Goal: Find specific page/section: Find specific page/section

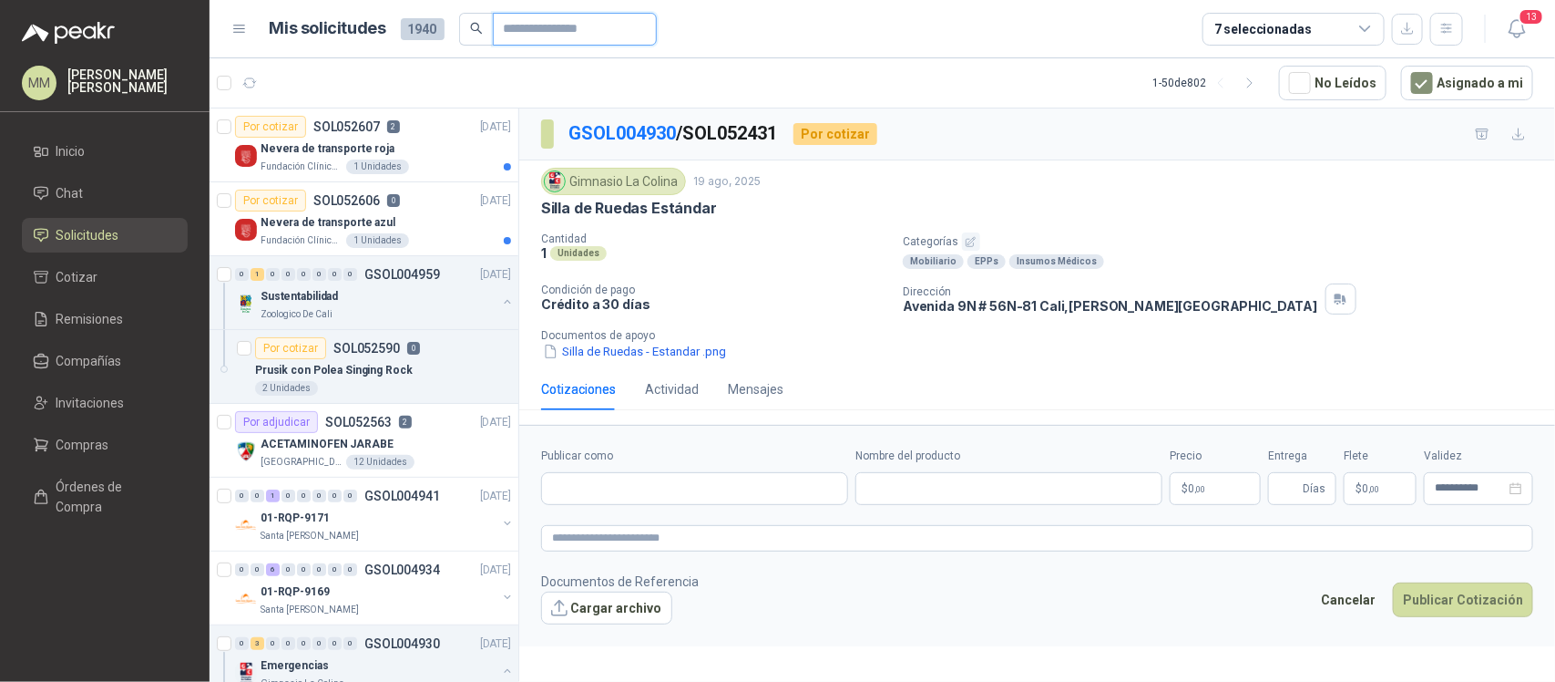
click at [526, 38] on input "Publicar como" at bounding box center [568, 29] width 128 height 31
paste input "*********"
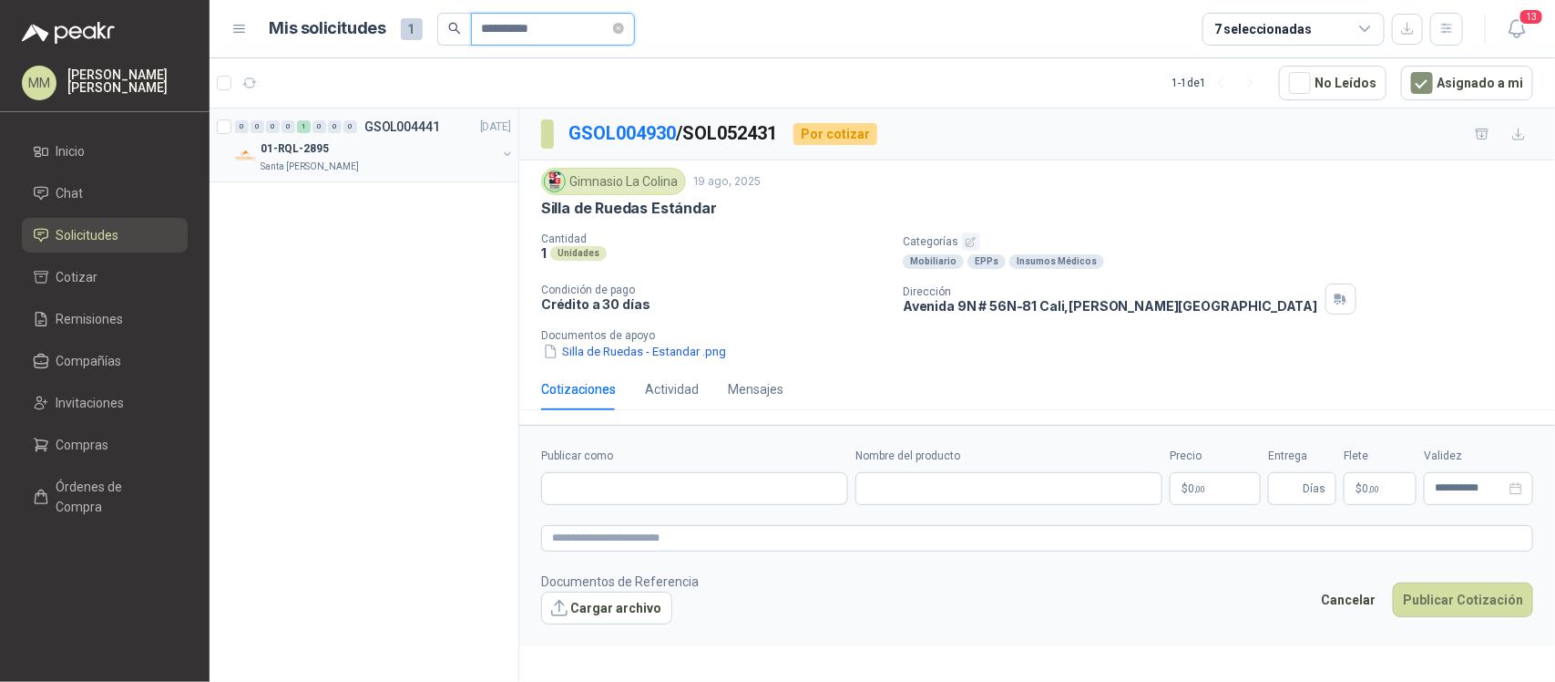
type input "*********"
click at [504, 152] on button "button" at bounding box center [507, 154] width 15 height 15
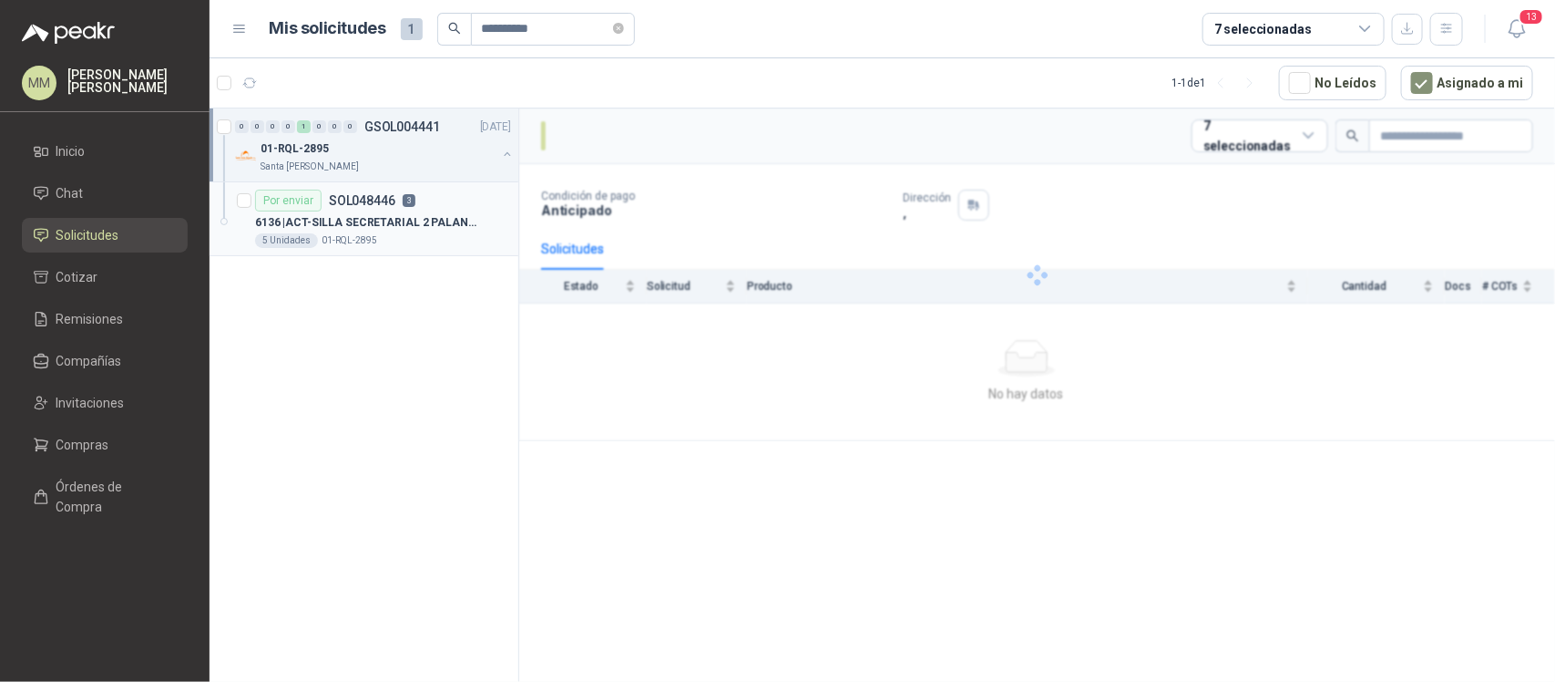
click at [447, 229] on p "6136 | ACT-SILLA SECRETARIAL 2 PALANCAS" at bounding box center [368, 222] width 227 height 17
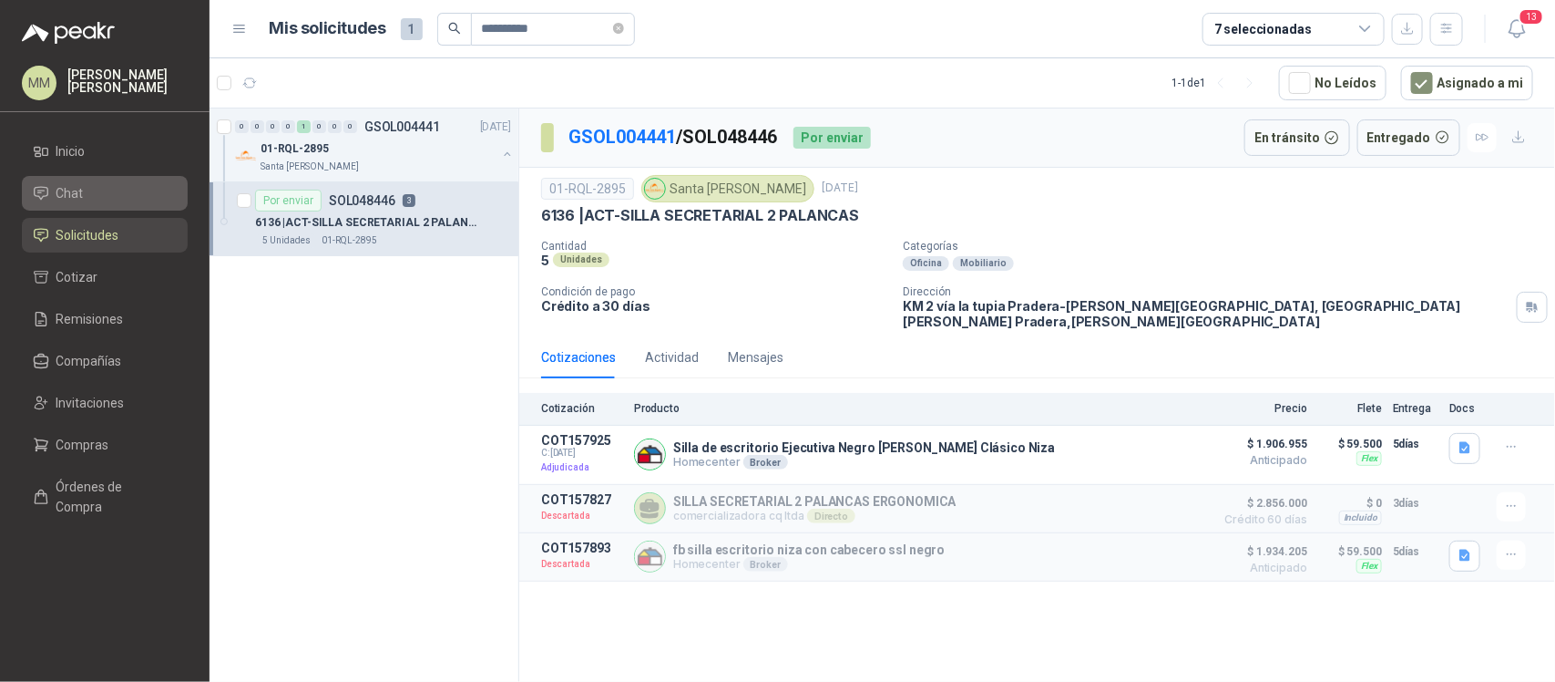
click at [71, 190] on span "Chat" at bounding box center [69, 193] width 27 height 20
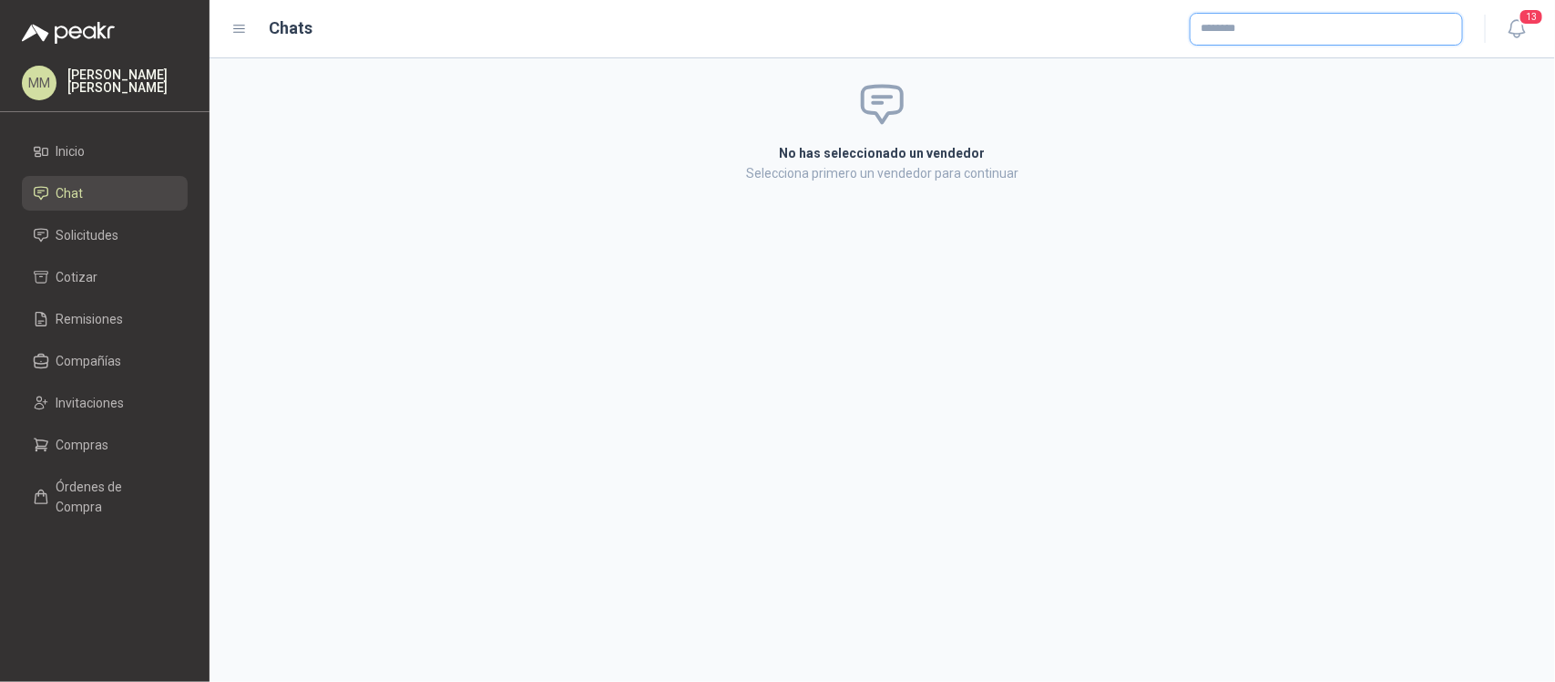
click at [1309, 25] on input "text" at bounding box center [1327, 29] width 272 height 31
click at [1365, 126] on div "No has seleccionado un vendedor Selecciona primero un vendedor para continuar" at bounding box center [883, 131] width 1346 height 147
click at [119, 226] on li "Solicitudes" at bounding box center [105, 235] width 144 height 20
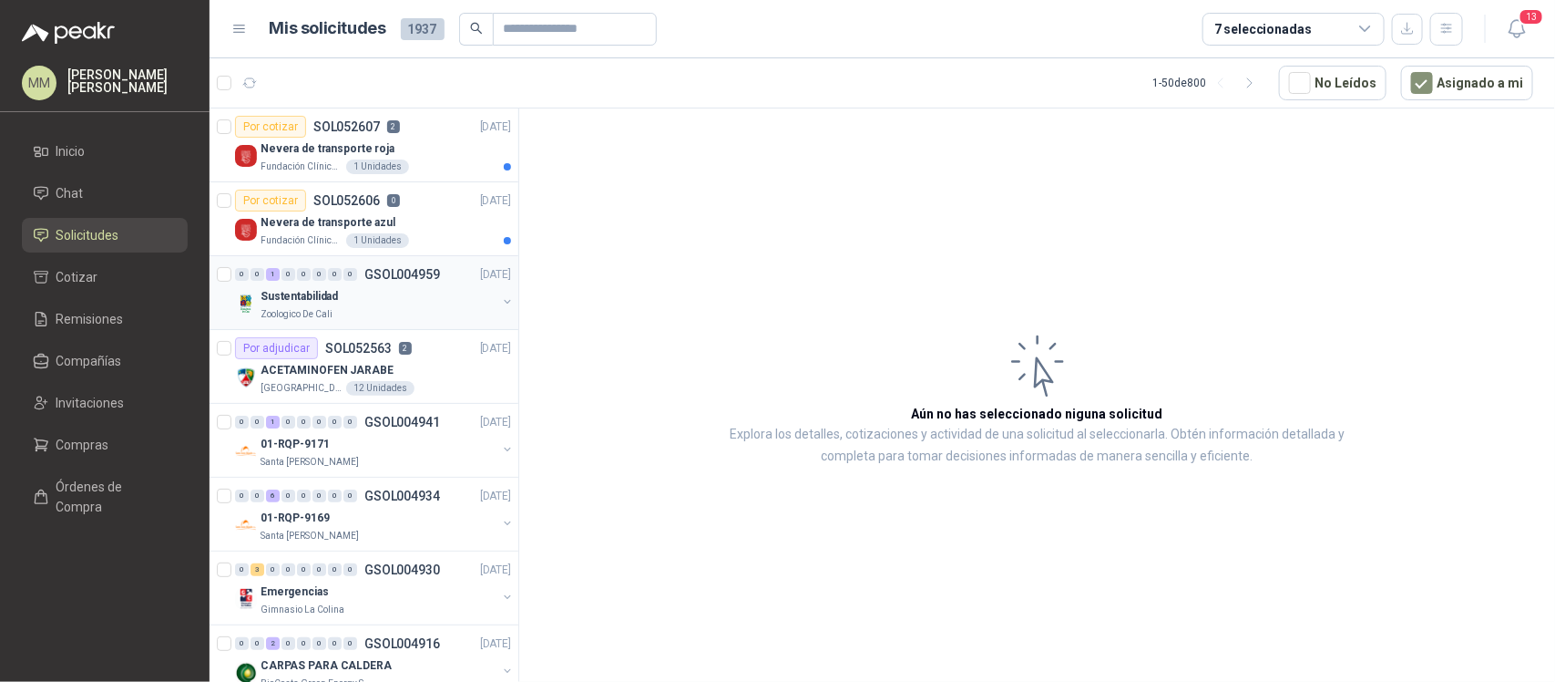
click at [500, 303] on button "button" at bounding box center [507, 301] width 15 height 15
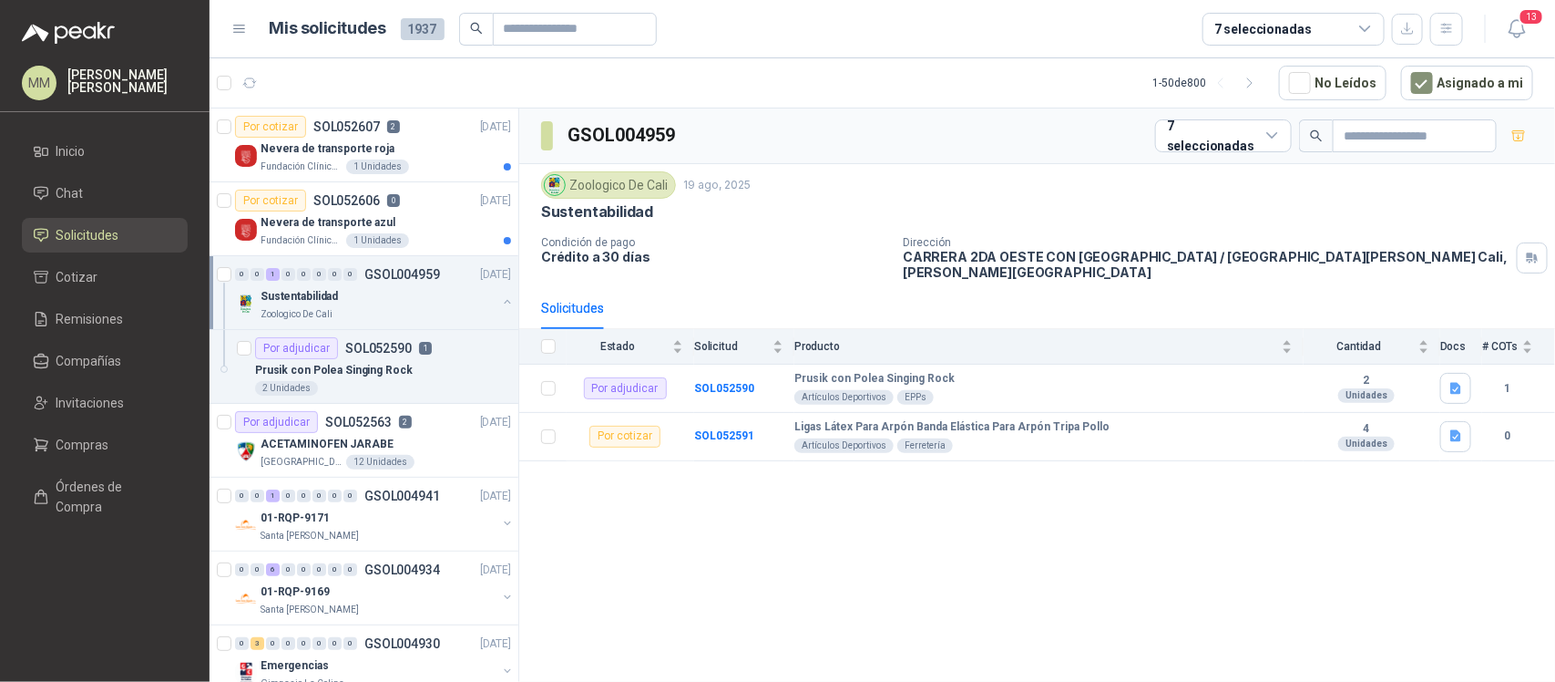
click at [500, 303] on button "button" at bounding box center [507, 301] width 15 height 15
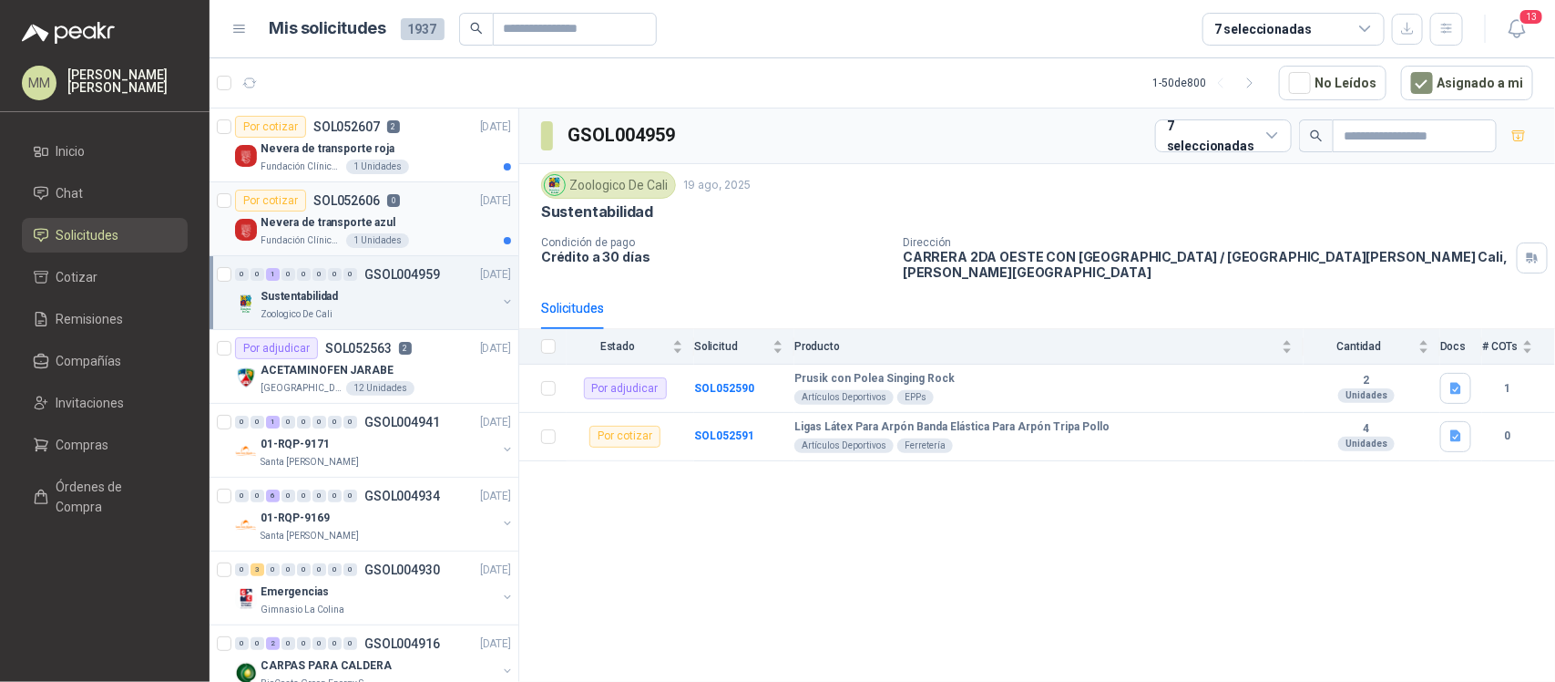
click at [436, 221] on div "Nevera de transporte azul" at bounding box center [386, 222] width 251 height 22
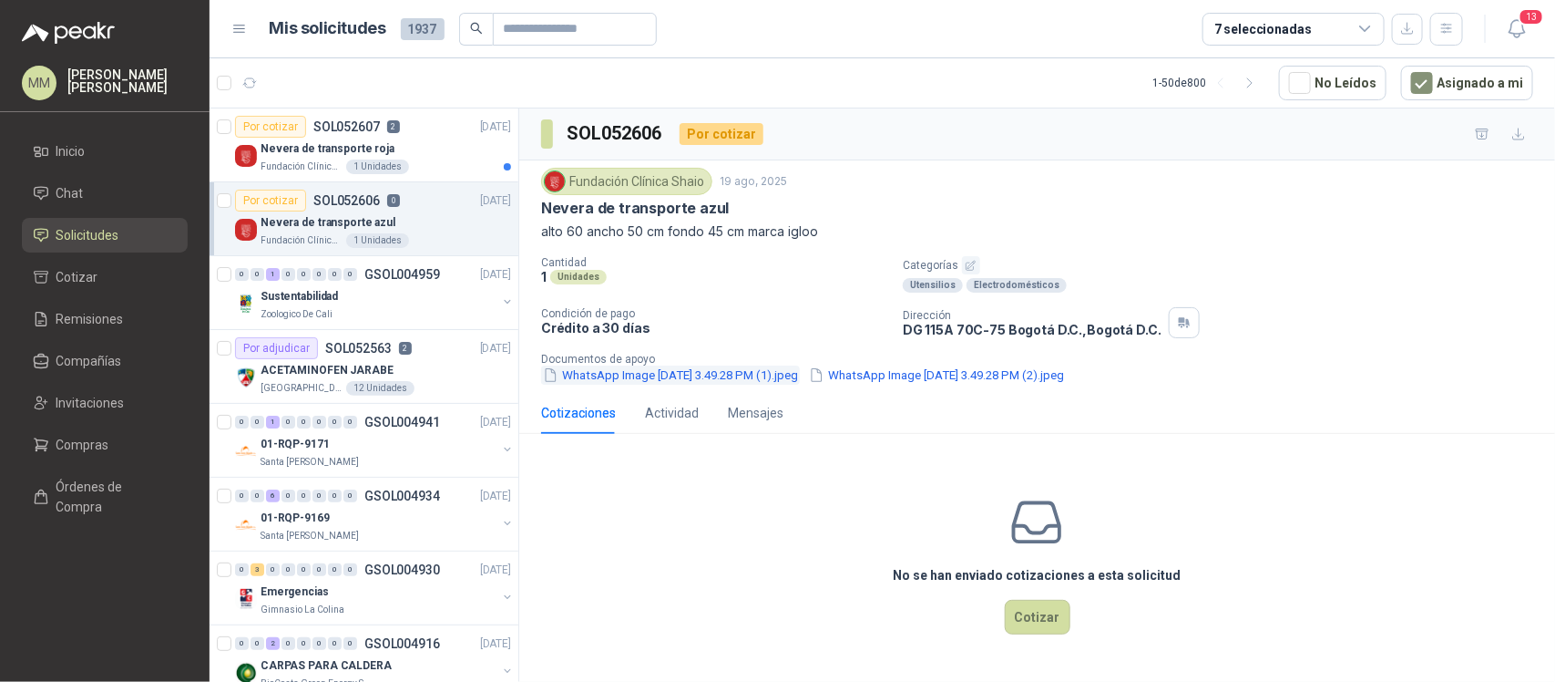
click at [693, 381] on button "WhatsApp Image 2025-08-15 at 3.49.28 PM (1).jpeg" at bounding box center [670, 374] width 259 height 19
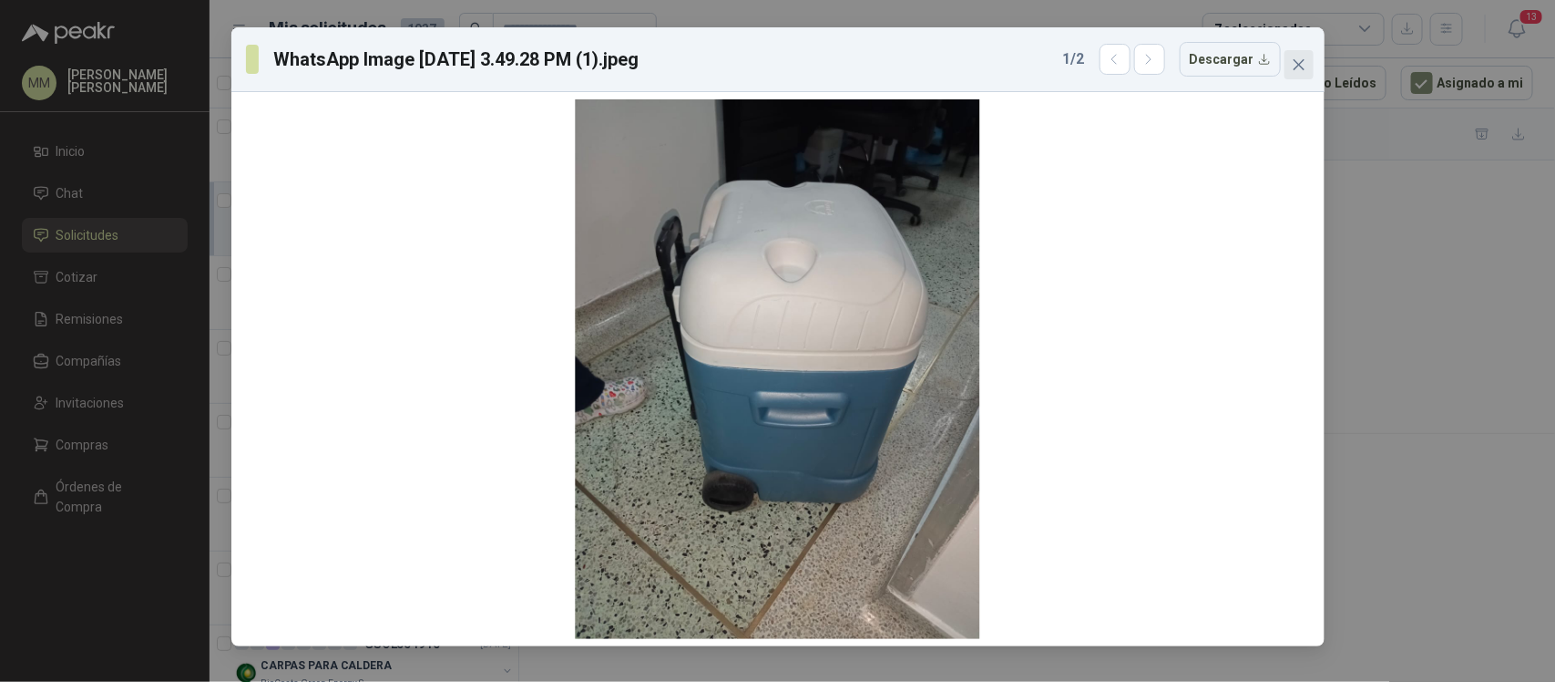
click at [1308, 62] on span "Close" at bounding box center [1299, 64] width 29 height 15
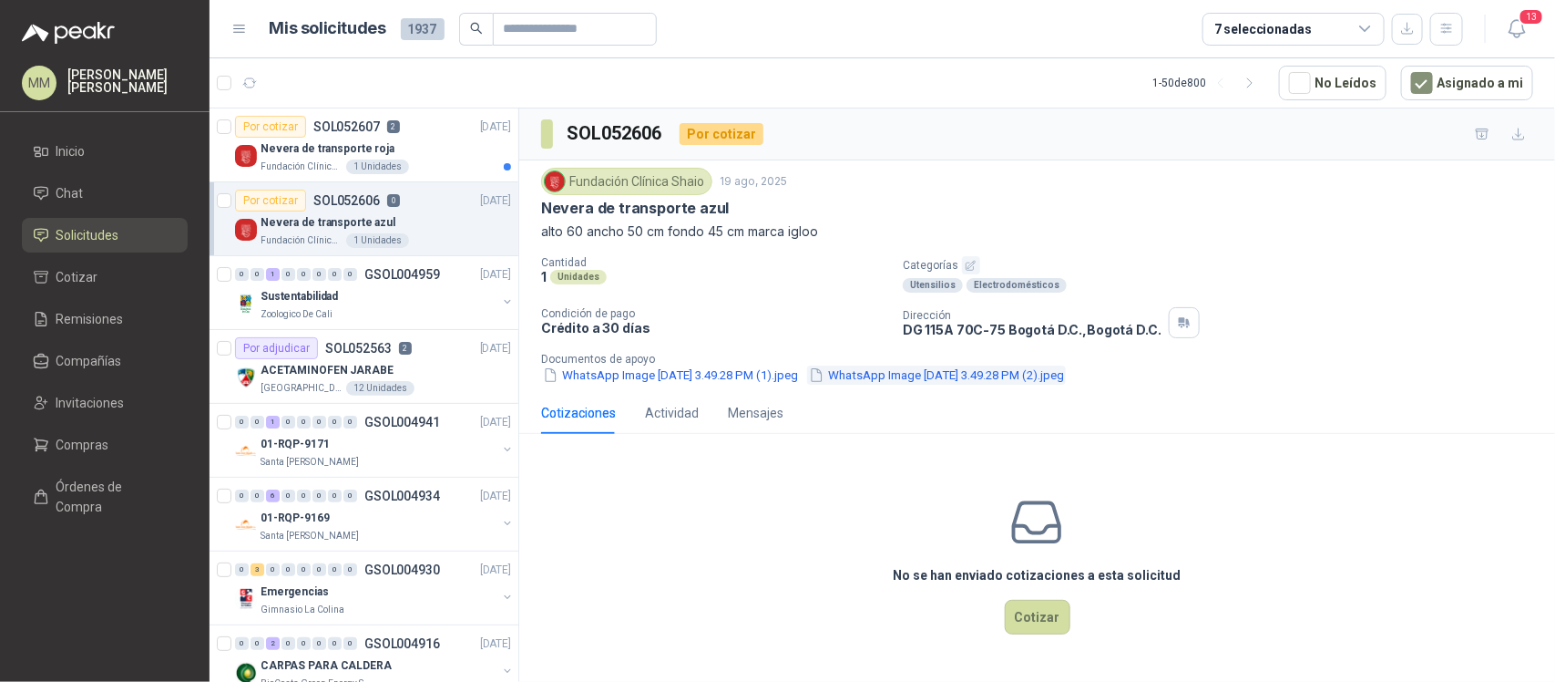
click at [1046, 379] on button "WhatsApp Image 2025-08-15 at 3.49.28 PM (2).jpeg" at bounding box center [936, 374] width 259 height 19
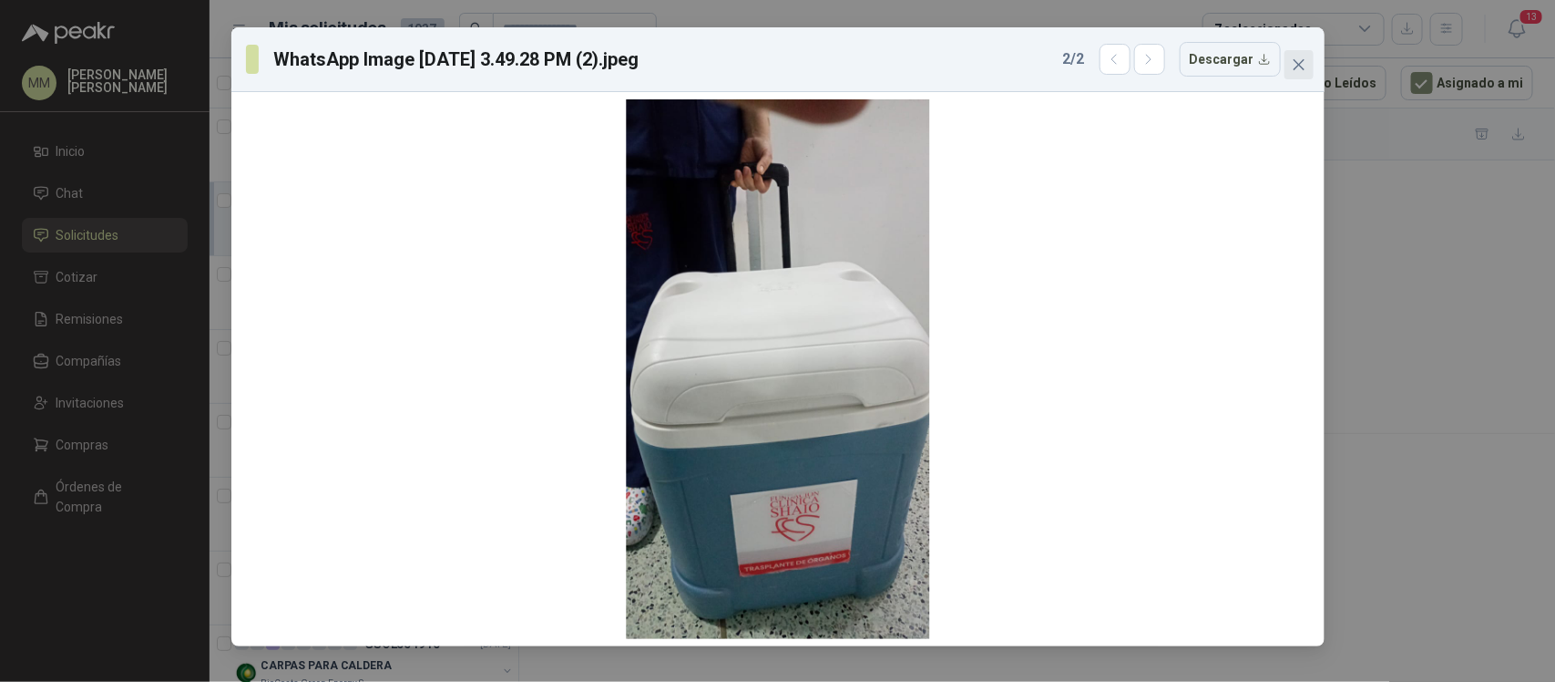
click at [1295, 66] on icon "close" at bounding box center [1299, 64] width 15 height 15
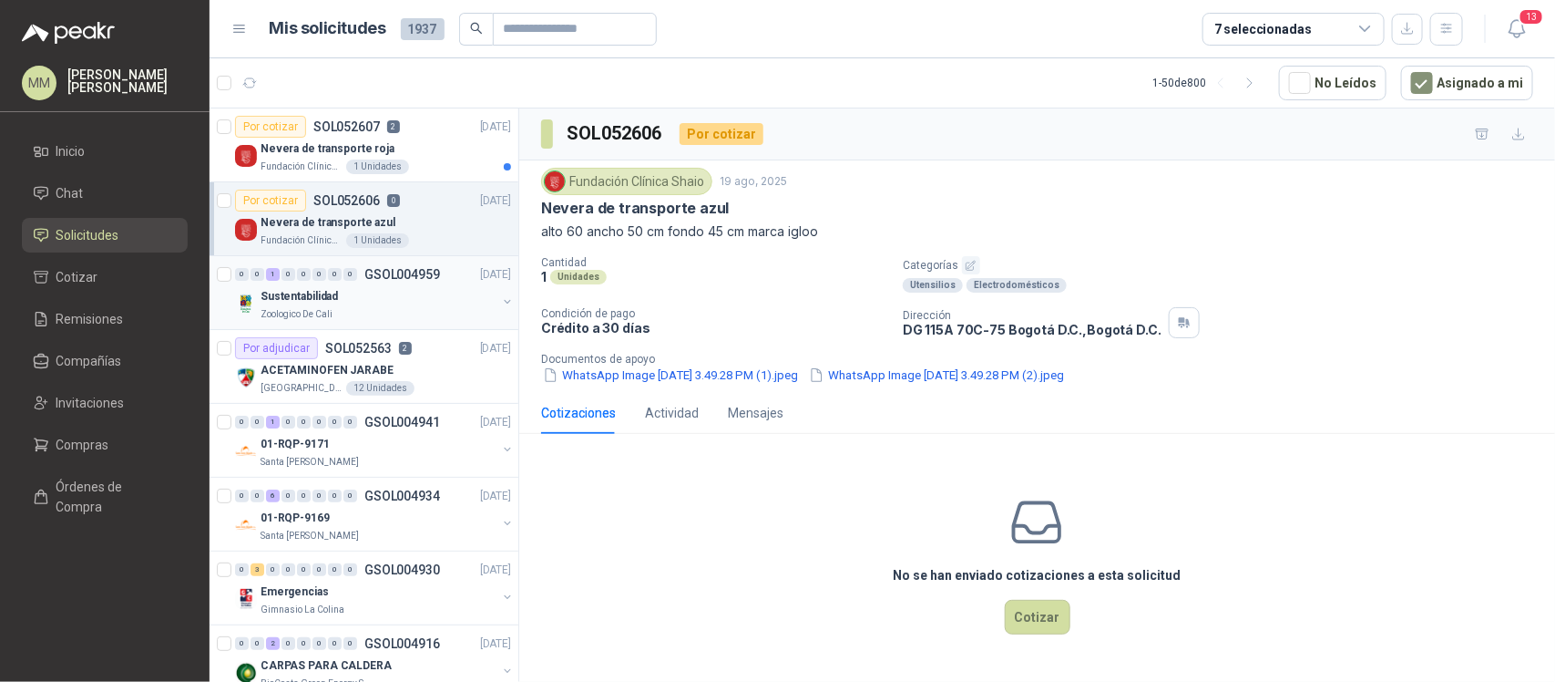
click at [349, 299] on div "Sustentabilidad" at bounding box center [379, 296] width 236 height 22
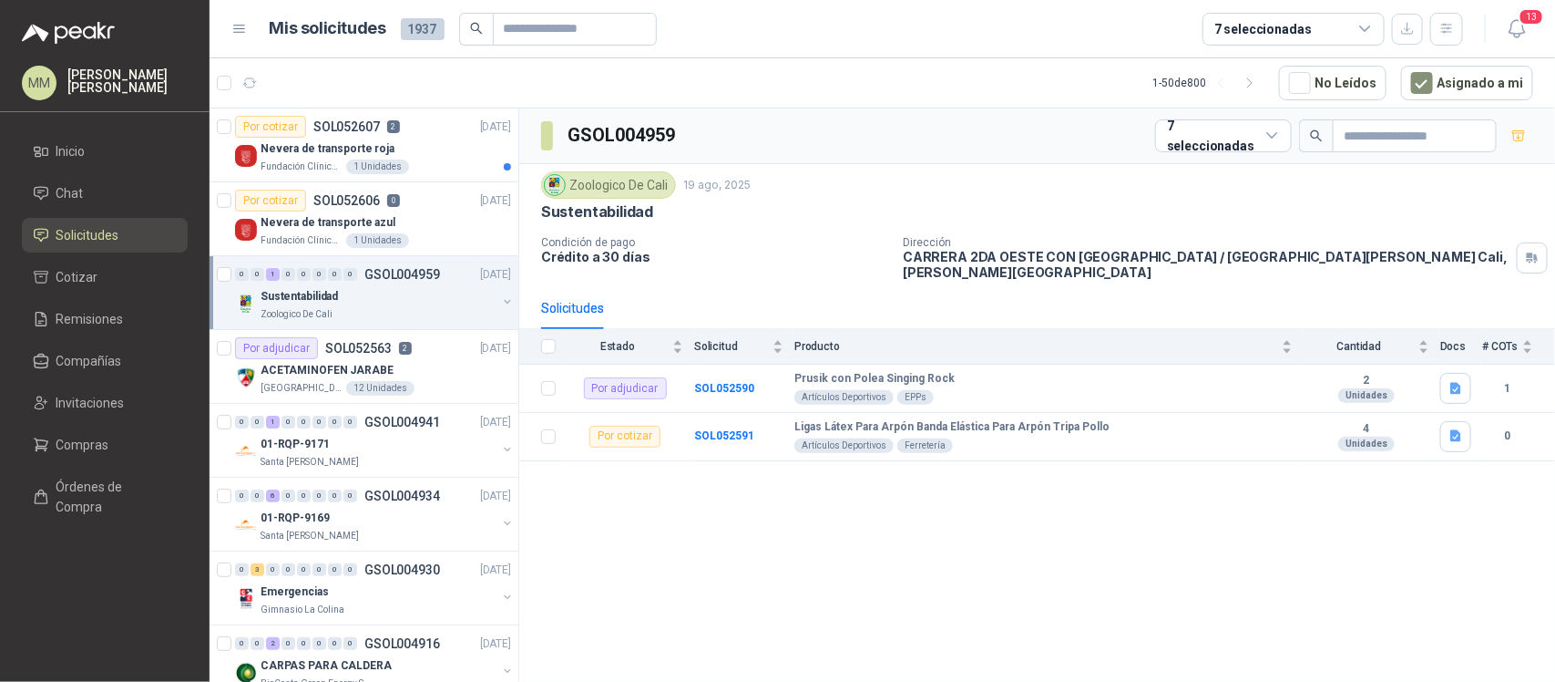
click at [500, 305] on button "button" at bounding box center [507, 301] width 15 height 15
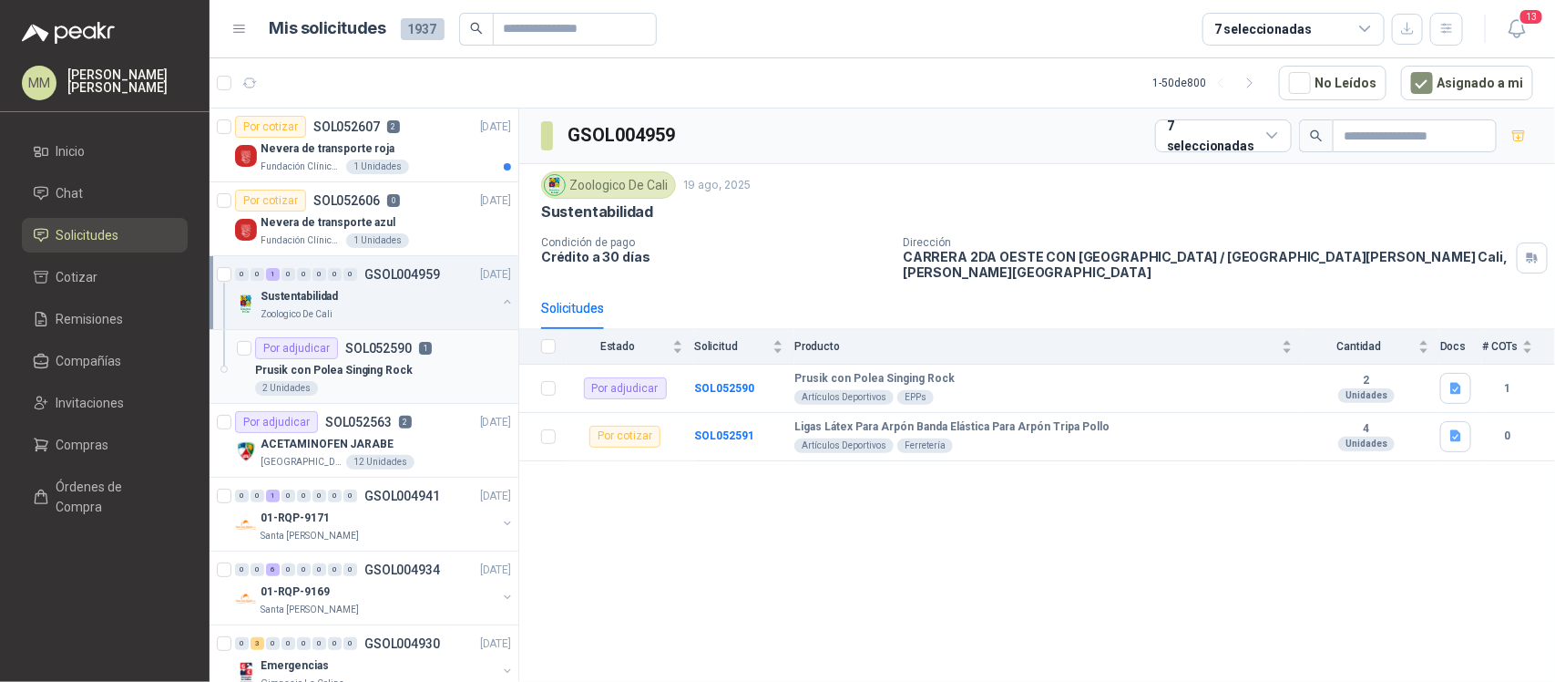
click at [438, 371] on div "Prusik con Polea Singing Rock" at bounding box center [383, 370] width 256 height 22
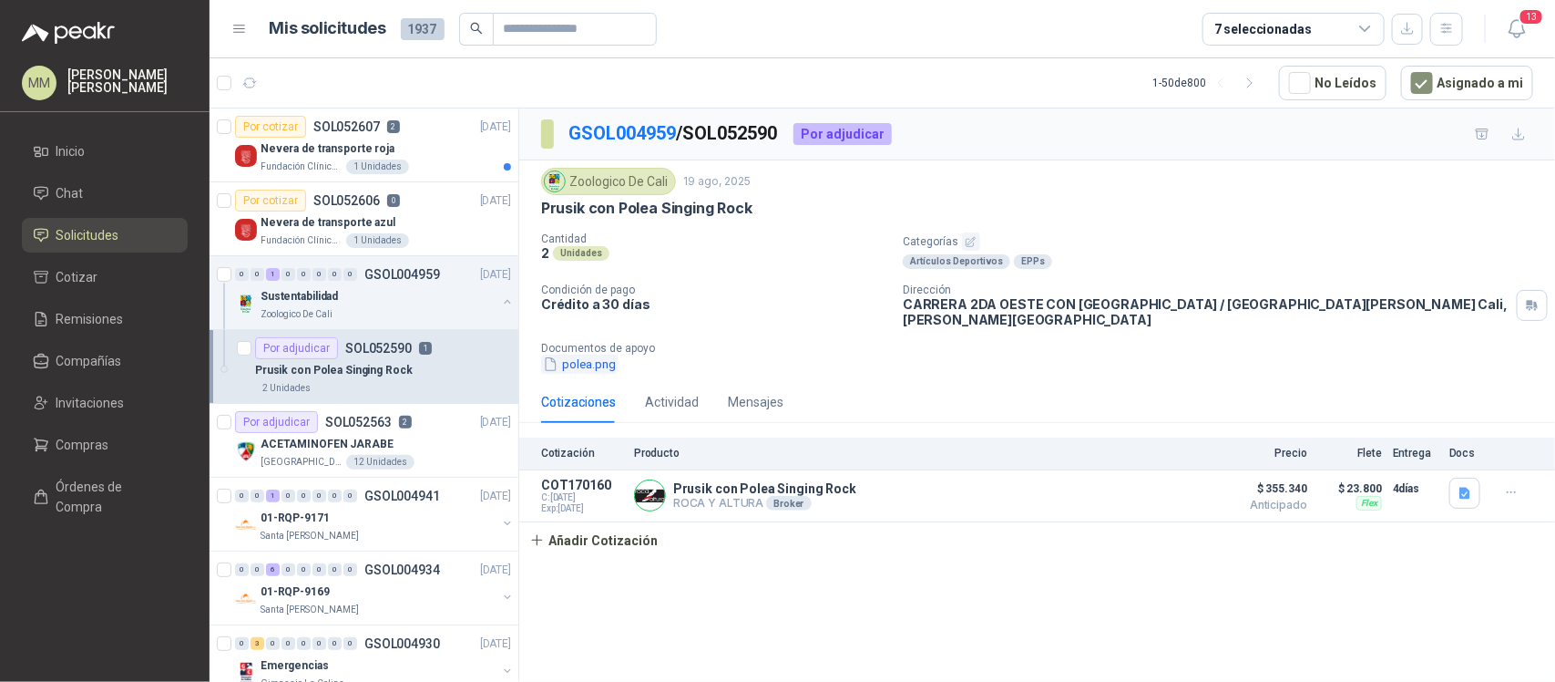
click at [575, 354] on button "polea.png" at bounding box center [579, 363] width 77 height 19
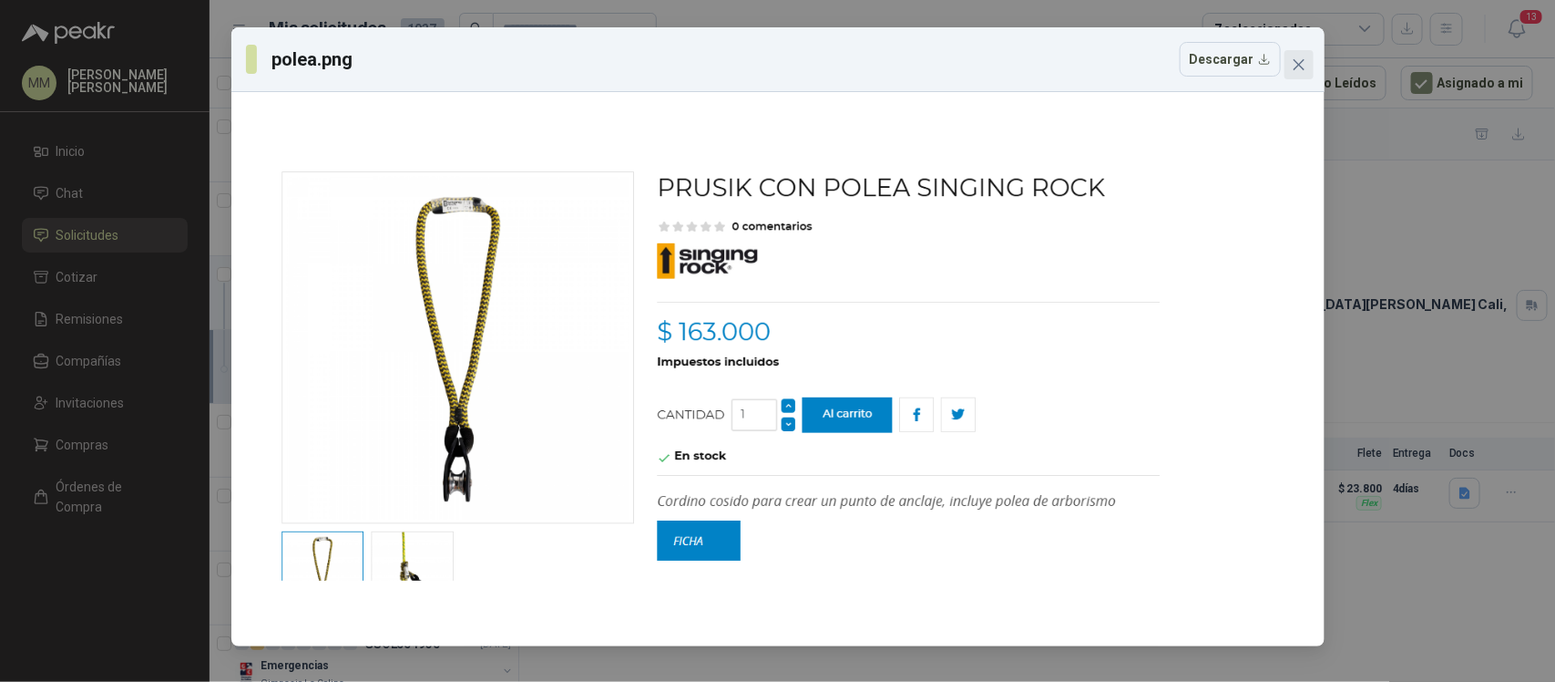
click at [1295, 65] on icon "close" at bounding box center [1299, 64] width 15 height 15
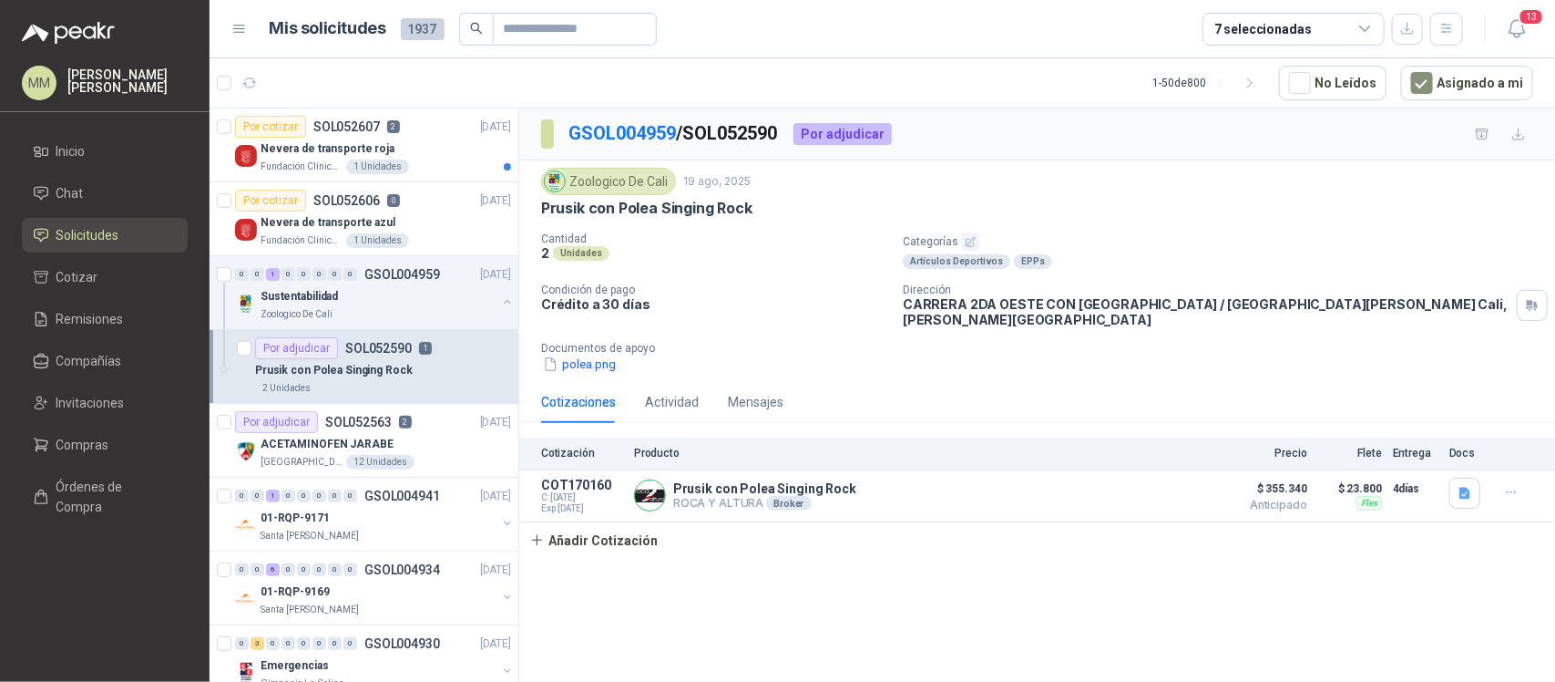
scroll to position [114, 0]
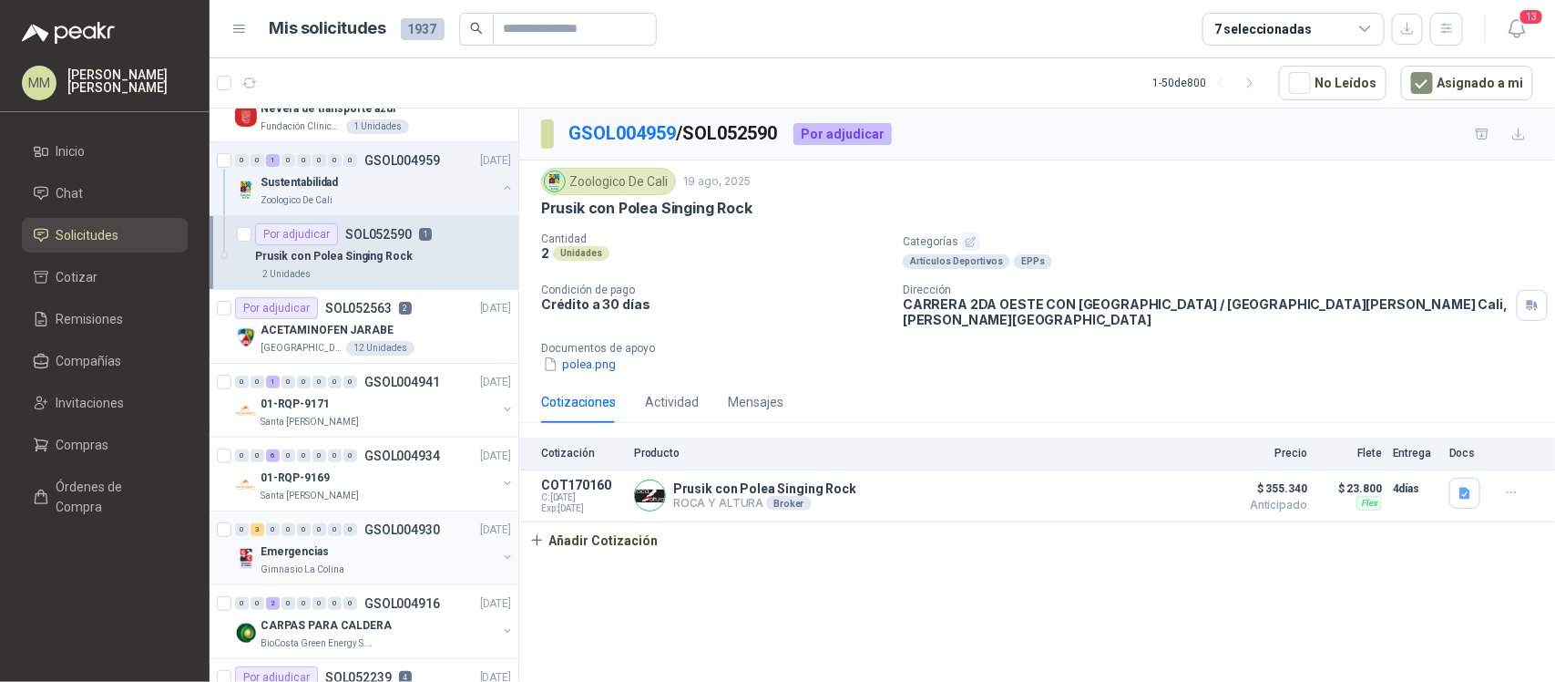
click at [500, 560] on button "button" at bounding box center [507, 556] width 15 height 15
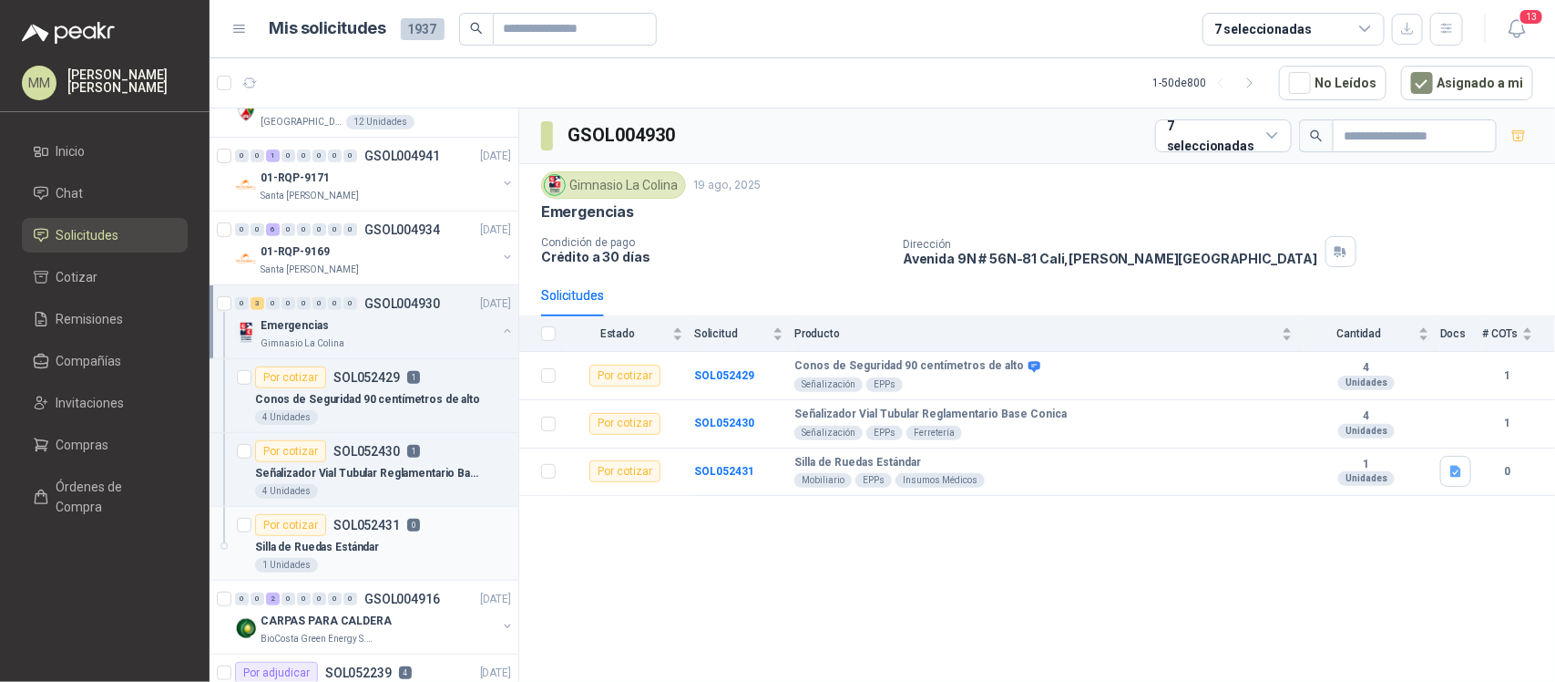
scroll to position [342, 0]
click at [413, 553] on div "Silla de Ruedas Estándar" at bounding box center [383, 545] width 256 height 22
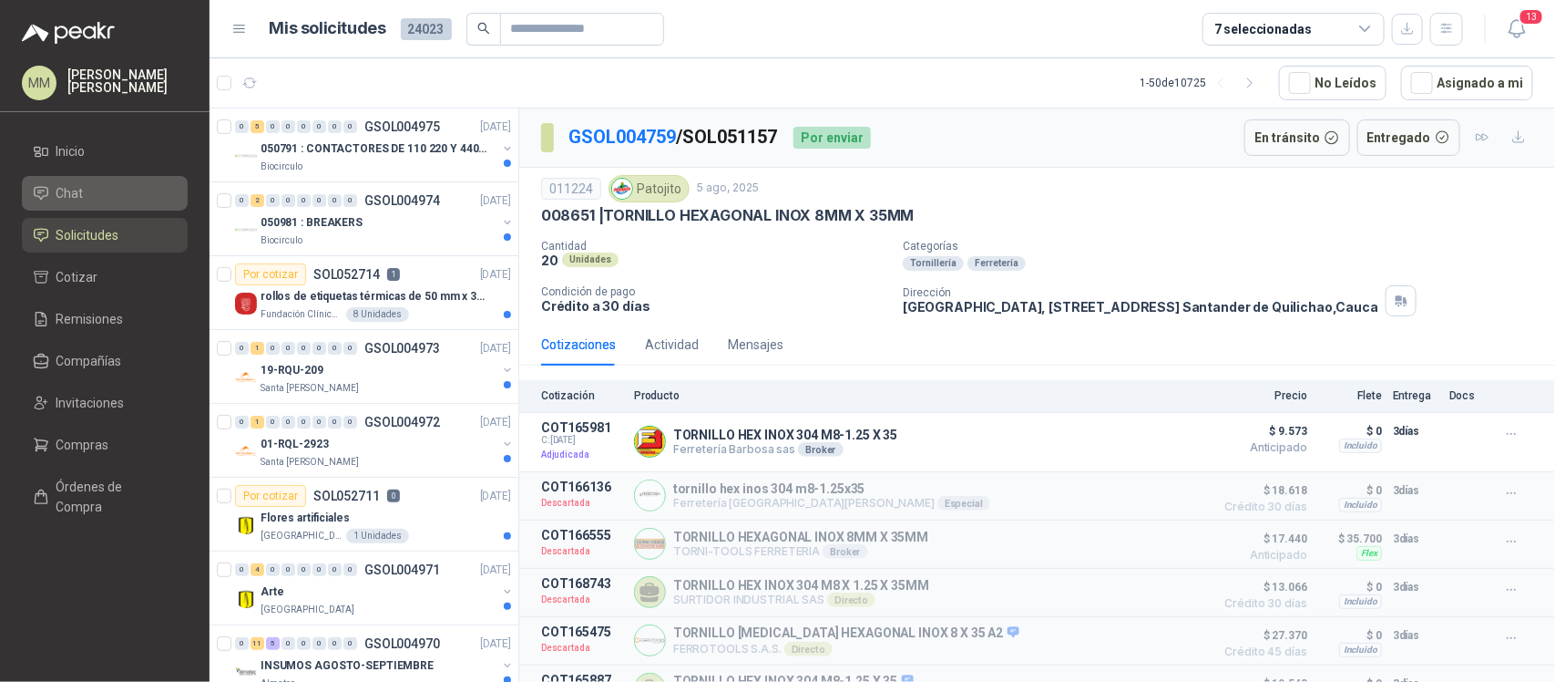
click at [138, 193] on li "Chat" at bounding box center [105, 193] width 144 height 20
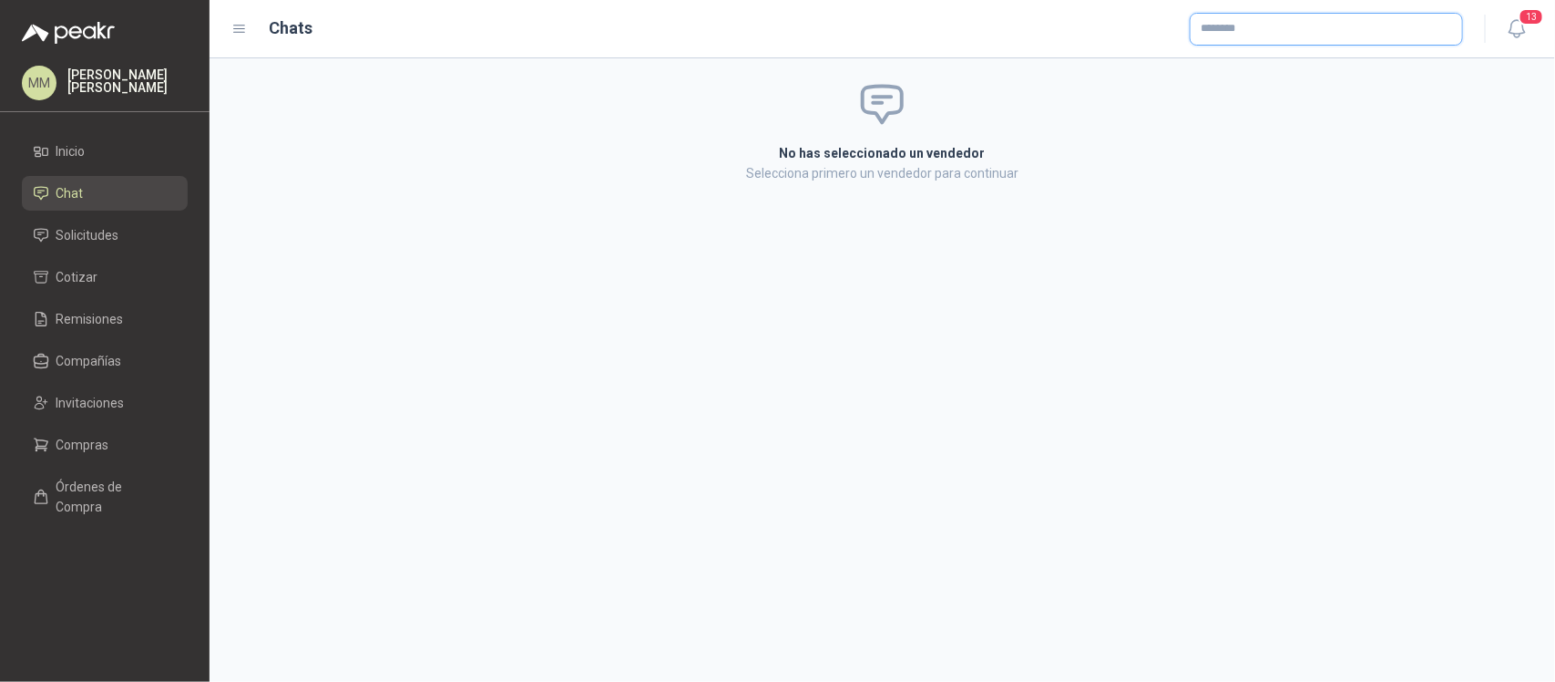
click at [1376, 25] on input "text" at bounding box center [1327, 29] width 272 height 31
drag, startPoint x: 1173, startPoint y: 230, endPoint x: 1204, endPoint y: 210, distance: 36.4
click at [1173, 231] on div "No has seleccionado un vendedor Selecciona primero un vendedor para continuar" at bounding box center [883, 369] width 1346 height 623
